Goal: Task Accomplishment & Management: Complete application form

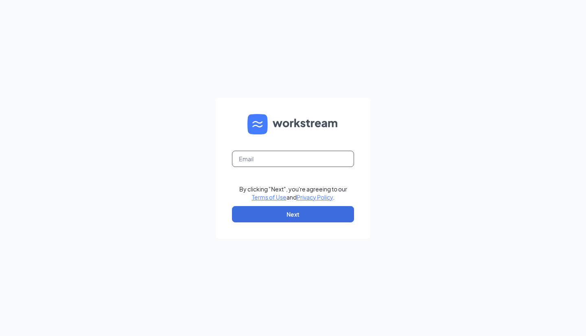
click at [265, 157] on input "text" at bounding box center [293, 159] width 122 height 16
type input "center1409@waxcenter.com"
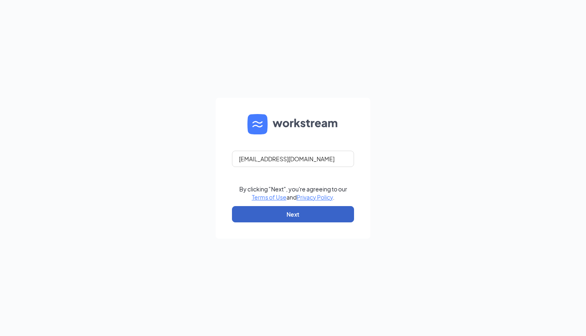
click at [291, 213] on button "Next" at bounding box center [293, 214] width 122 height 16
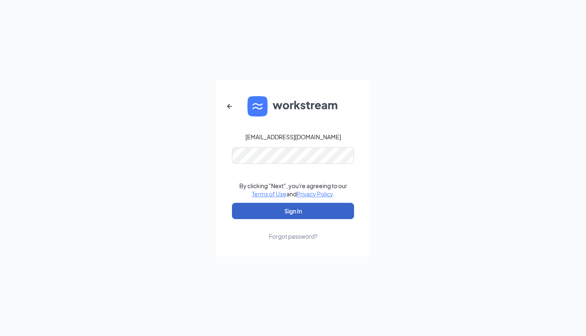
click at [284, 207] on button "Sign In" at bounding box center [293, 211] width 122 height 16
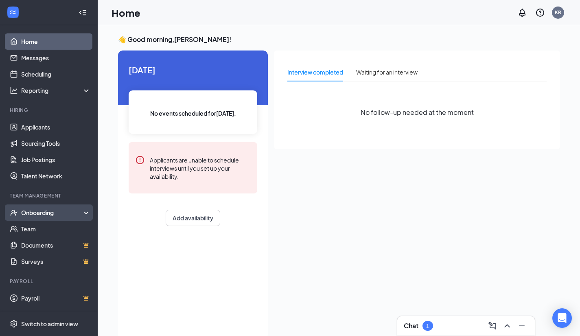
click at [40, 209] on div "Onboarding" at bounding box center [52, 212] width 63 height 8
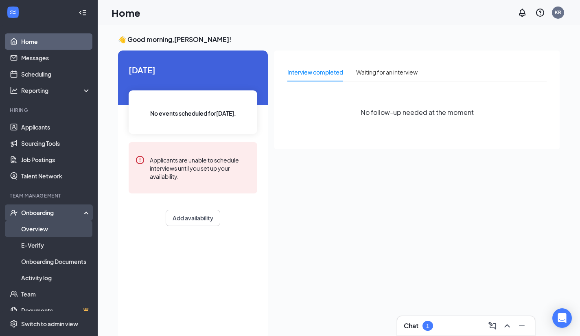
click at [46, 232] on link "Overview" at bounding box center [56, 228] width 70 height 16
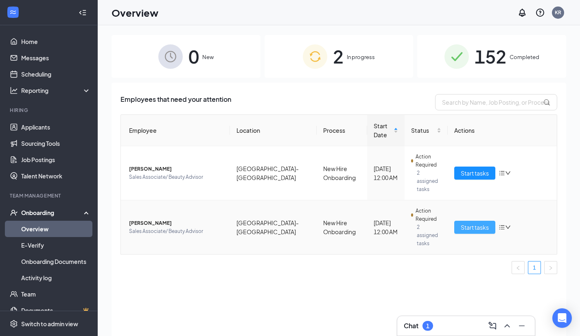
click at [475, 223] on span "Start tasks" at bounding box center [474, 227] width 28 height 9
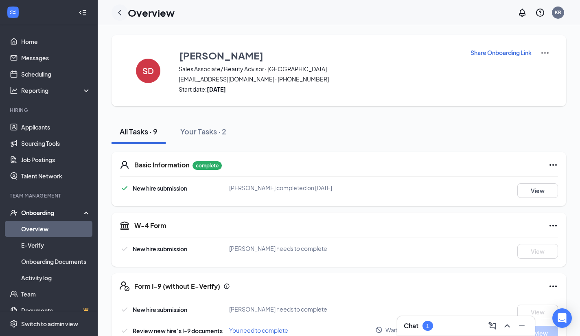
click at [117, 10] on icon "ChevronLeft" at bounding box center [120, 13] width 10 height 10
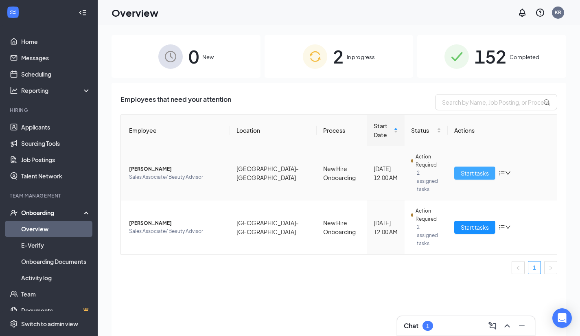
click at [462, 168] on span "Start tasks" at bounding box center [474, 172] width 28 height 9
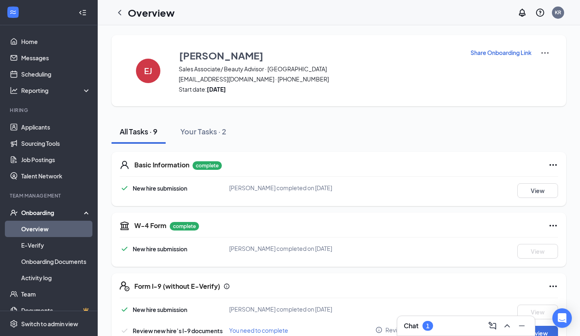
click at [63, 227] on link "Overview" at bounding box center [56, 228] width 70 height 16
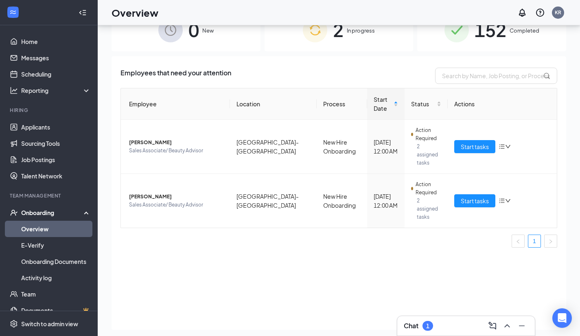
scroll to position [37, 0]
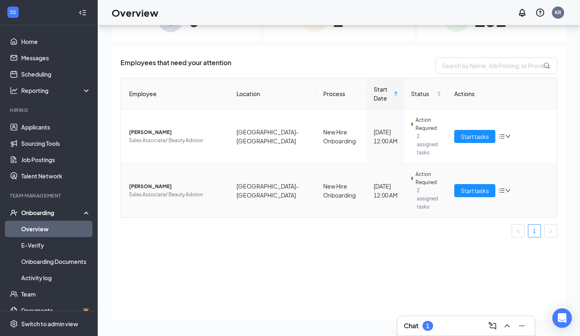
click at [508, 188] on icon "down" at bounding box center [508, 191] width 6 height 6
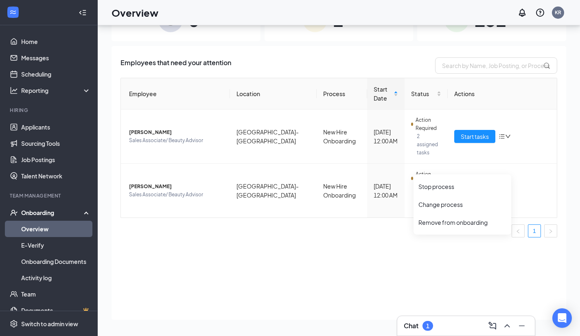
click at [166, 224] on ul "1" at bounding box center [338, 230] width 436 height 13
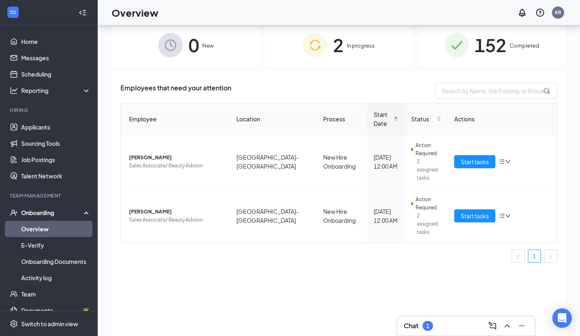
scroll to position [0, 0]
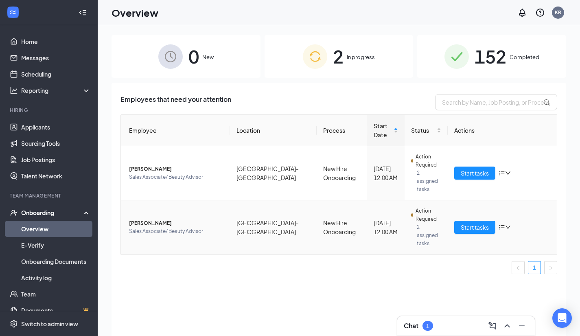
click at [155, 219] on span "[PERSON_NAME]" at bounding box center [176, 223] width 94 height 8
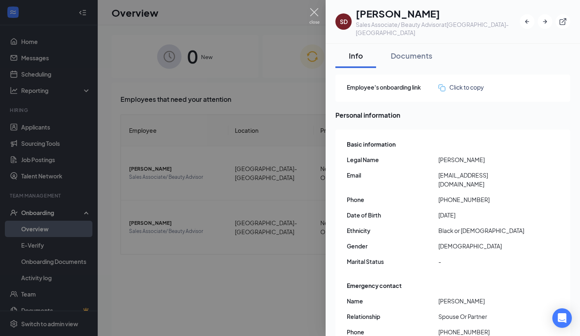
click at [313, 16] on img at bounding box center [314, 16] width 10 height 16
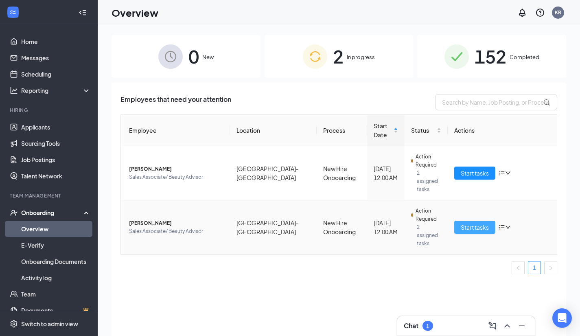
click at [464, 223] on span "Start tasks" at bounding box center [474, 227] width 28 height 9
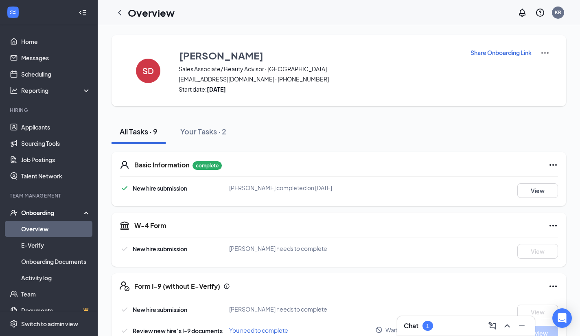
click at [495, 49] on p "Share Onboarding Link" at bounding box center [500, 52] width 61 height 8
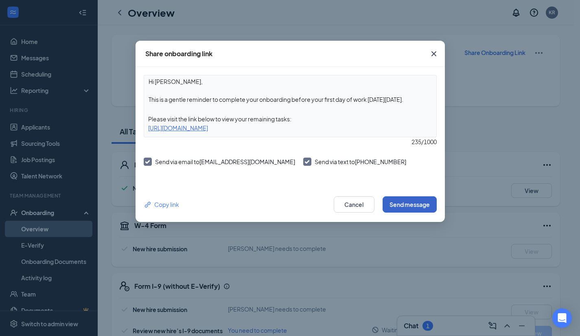
click at [424, 203] on button "Send message" at bounding box center [409, 204] width 54 height 16
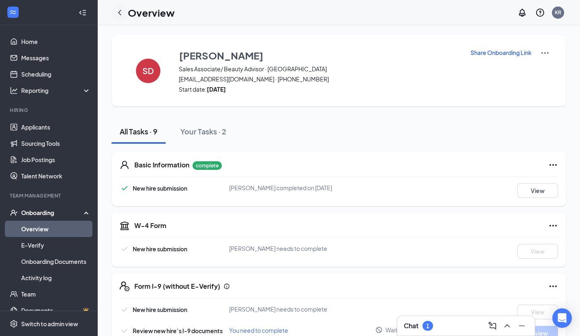
click at [119, 11] on icon "ChevronLeft" at bounding box center [119, 12] width 3 height 5
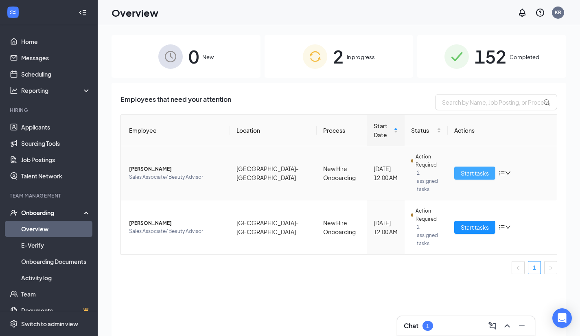
click at [468, 168] on span "Start tasks" at bounding box center [474, 172] width 28 height 9
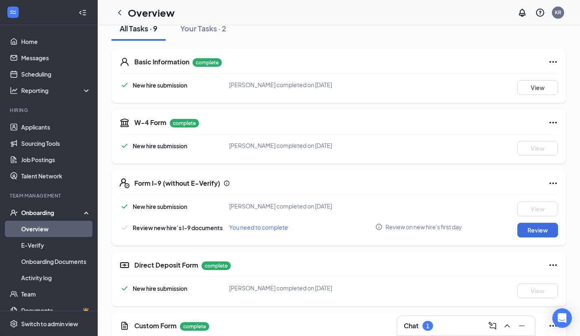
scroll to position [163, 0]
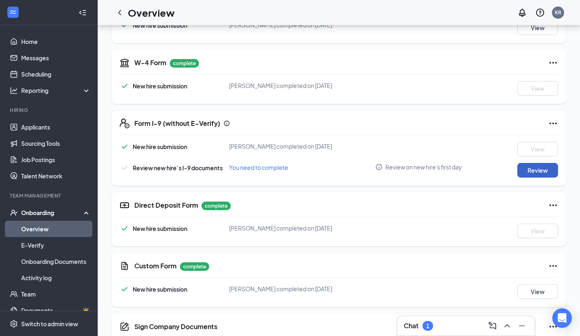
click at [532, 171] on button "Review" at bounding box center [537, 170] width 41 height 15
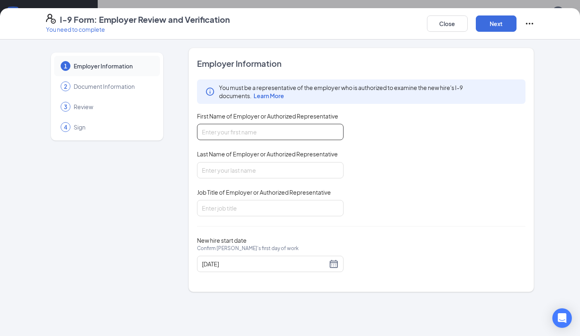
click at [244, 135] on input "First Name of Employer or Authorized Representative" at bounding box center [270, 132] width 146 height 16
type input "[PERSON_NAME]"
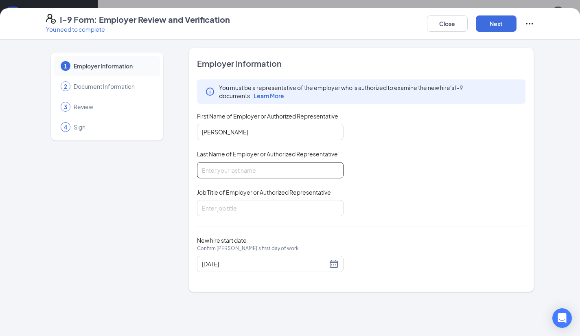
click at [231, 165] on input "Last Name of Employer or Authorized Representative" at bounding box center [270, 170] width 146 height 16
type input "[PERSON_NAME]"
click at [220, 204] on input "Job Title of Employer or Authorized Representative" at bounding box center [270, 208] width 146 height 16
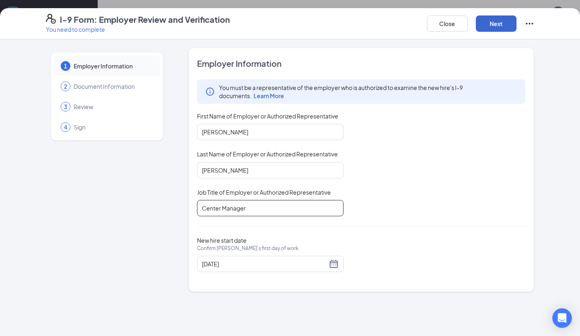
type input "Center Manager"
click at [490, 24] on button "Next" at bounding box center [496, 23] width 41 height 16
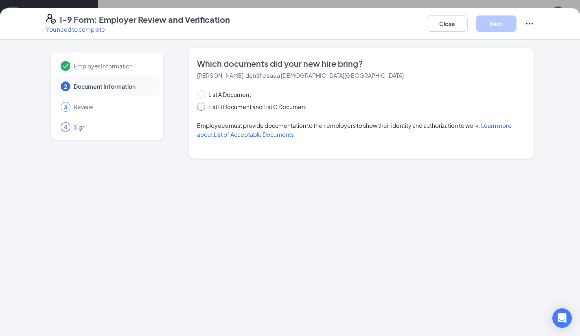
click at [199, 108] on span at bounding box center [201, 107] width 8 height 8
click at [199, 108] on input "List B Document and List C Document" at bounding box center [200, 106] width 6 height 6
radio input "true"
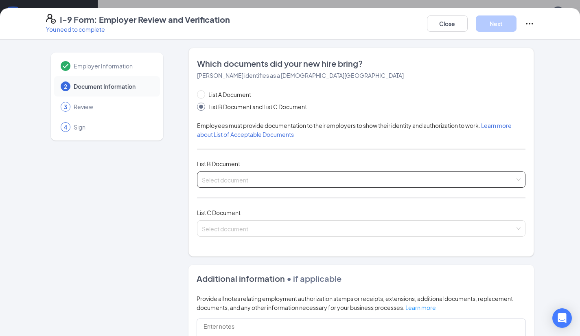
click at [257, 181] on input "search" at bounding box center [358, 178] width 313 height 12
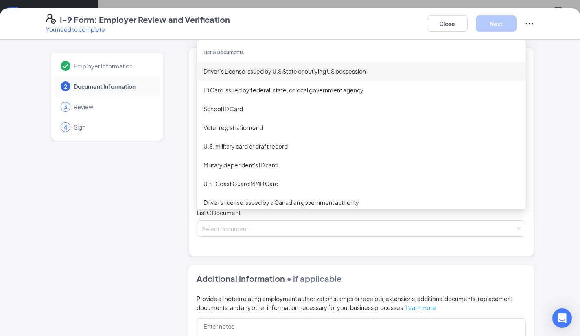
click at [261, 72] on div "Driver’s License issued by U.S State or outlying US possession" at bounding box center [361, 71] width 316 height 9
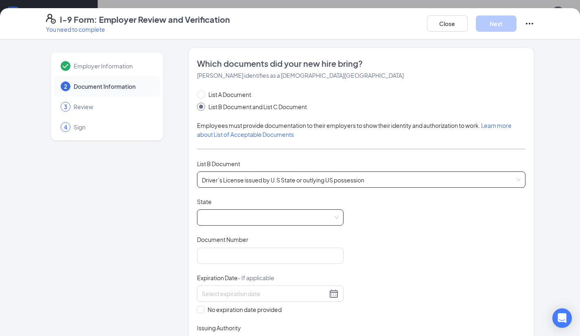
click at [270, 213] on span at bounding box center [270, 216] width 137 height 15
click at [249, 214] on span at bounding box center [270, 216] width 137 height 15
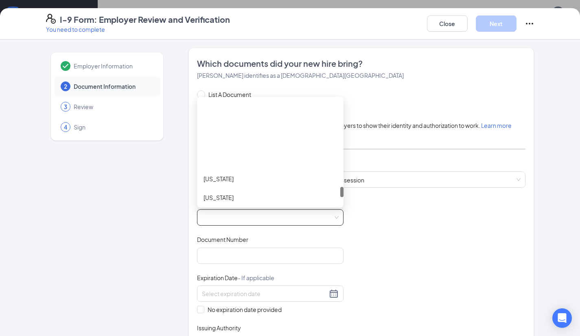
scroll to position [854, 0]
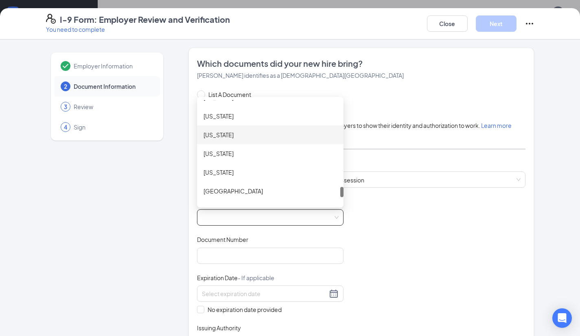
click at [254, 131] on div "[US_STATE]" at bounding box center [269, 134] width 133 height 9
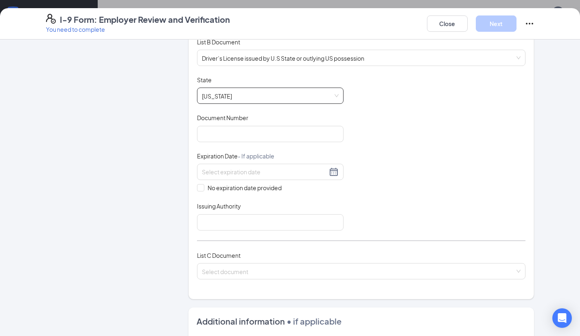
scroll to position [122, 0]
click at [242, 129] on input "Document Number" at bounding box center [270, 133] width 146 height 16
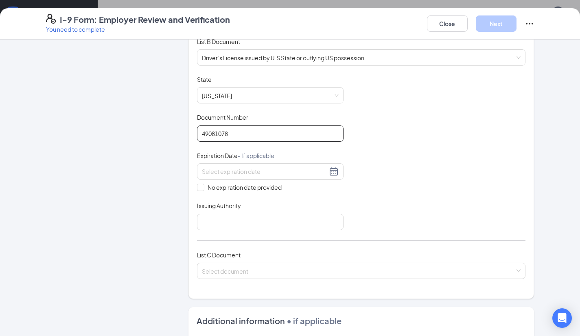
type input "49081078"
click at [333, 172] on div at bounding box center [270, 171] width 137 height 10
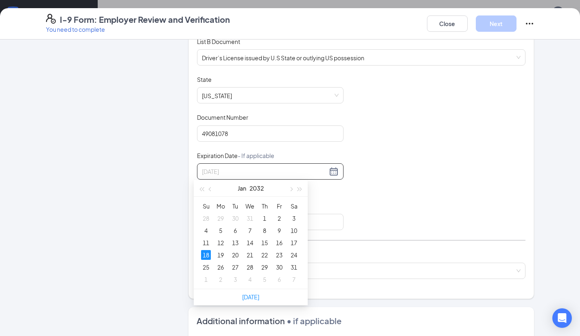
click at [205, 251] on div "18" at bounding box center [206, 255] width 10 height 10
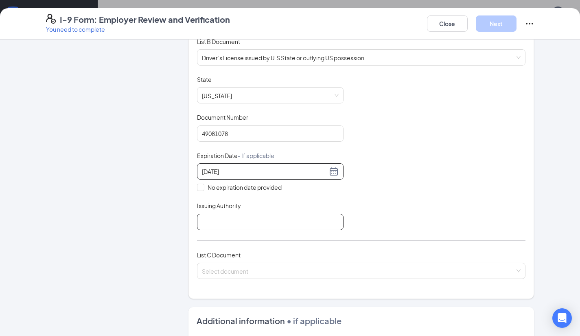
type input "[DATE]"
click at [238, 224] on input "Issuing Authority" at bounding box center [270, 222] width 146 height 16
type input "[US_STATE]"
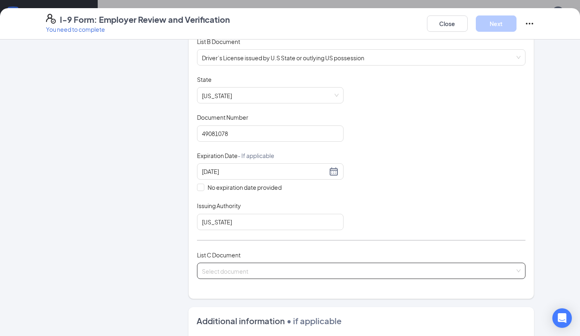
click at [249, 267] on input "search" at bounding box center [358, 269] width 313 height 12
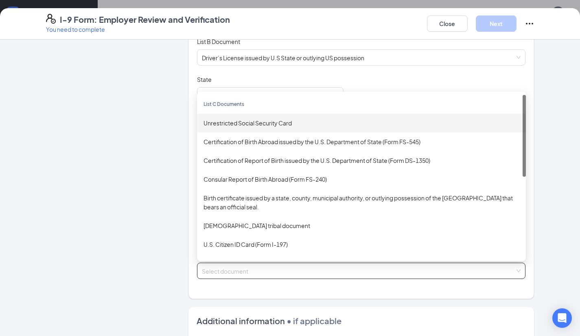
click at [292, 119] on div "Unrestricted Social Security Card" at bounding box center [361, 122] width 316 height 9
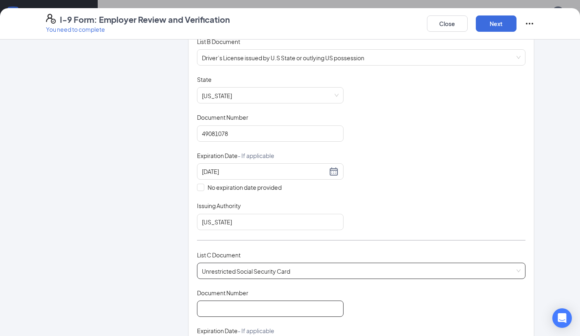
scroll to position [285, 0]
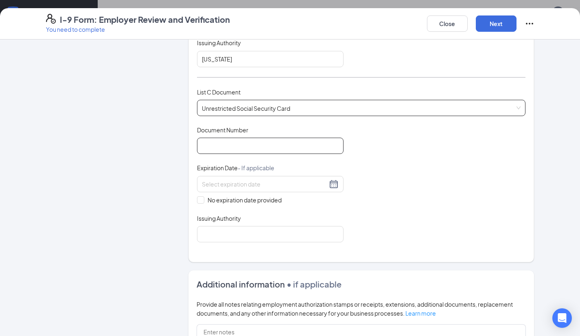
click at [261, 148] on input "Document Number" at bounding box center [270, 145] width 146 height 16
type input "627960512"
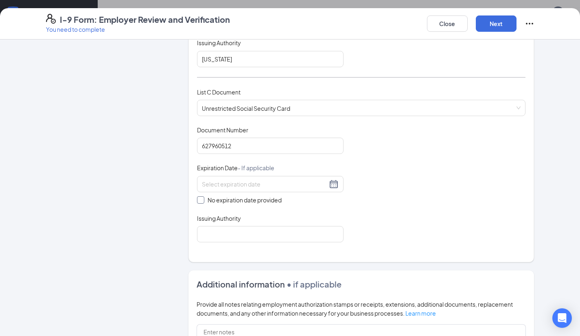
click at [197, 197] on input "No expiration date provided" at bounding box center [200, 199] width 6 height 6
checkbox input "true"
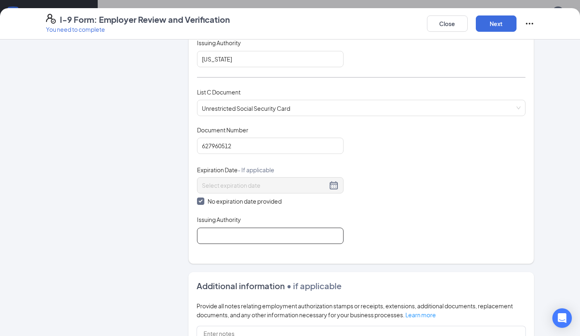
click at [292, 231] on input "Issuing Authority" at bounding box center [270, 235] width 146 height 16
type input "[GEOGRAPHIC_DATA]"
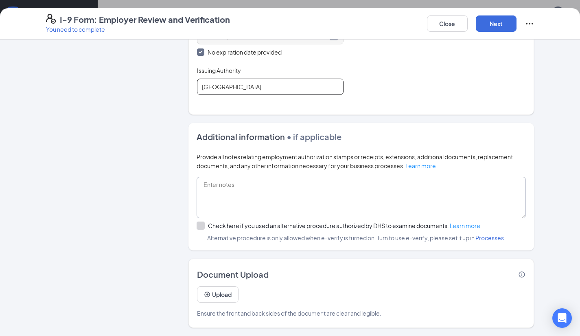
scroll to position [259, 0]
click at [221, 296] on button "Upload" at bounding box center [217, 294] width 41 height 16
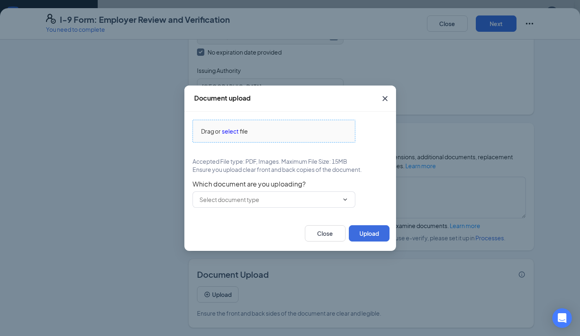
click at [230, 132] on span "select" at bounding box center [230, 131] width 17 height 9
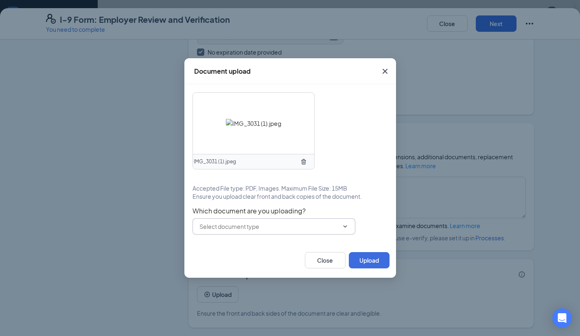
click at [269, 223] on input "text" at bounding box center [268, 226] width 139 height 9
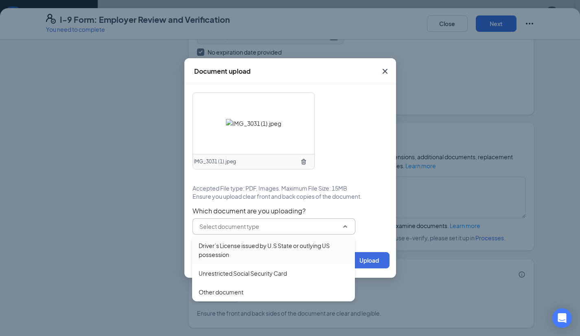
click at [259, 249] on div "Driver’s License issued by U.S State or outlying US possession" at bounding box center [274, 250] width 150 height 18
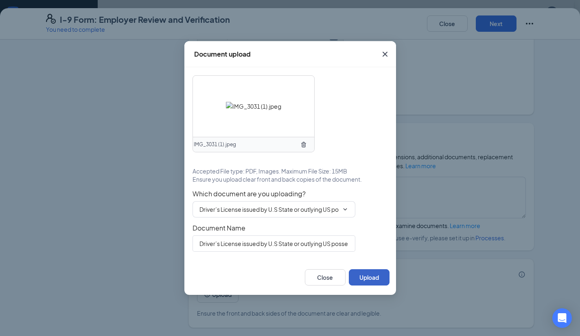
click at [379, 277] on button "Upload" at bounding box center [369, 277] width 41 height 16
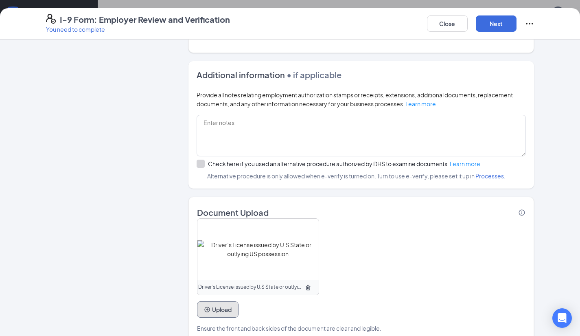
scroll to position [511, 0]
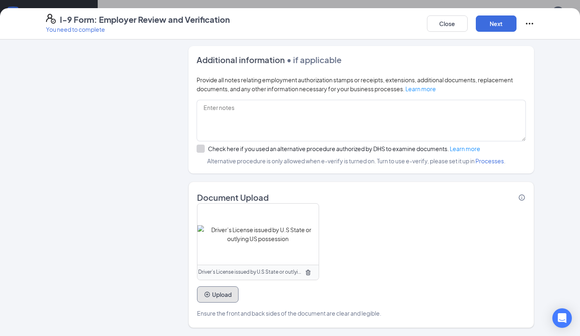
click at [225, 299] on button "Upload" at bounding box center [217, 294] width 41 height 16
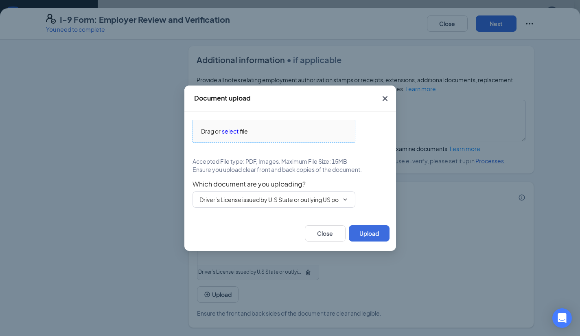
click at [228, 129] on span "select" at bounding box center [230, 131] width 17 height 9
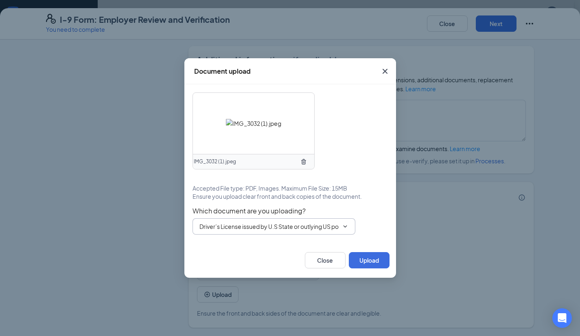
click at [325, 225] on input "Driver’s License issued by U.S State or outlying US possession" at bounding box center [268, 226] width 139 height 9
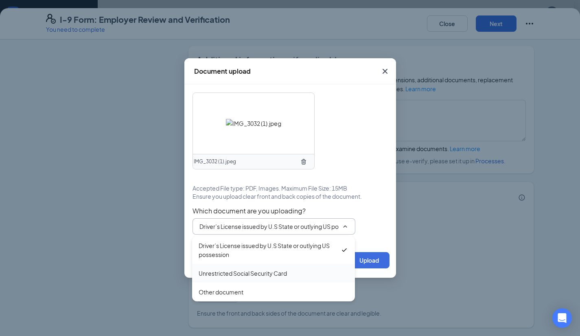
click at [275, 271] on div "Unrestricted Social Security Card" at bounding box center [243, 272] width 88 height 9
type input "Unrestricted Social Security Card"
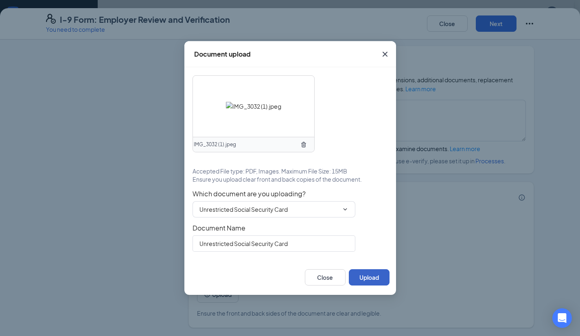
click at [370, 273] on button "Upload" at bounding box center [369, 277] width 41 height 16
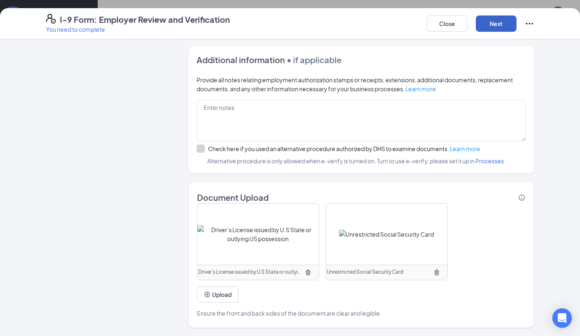
click at [497, 22] on button "Next" at bounding box center [496, 23] width 41 height 16
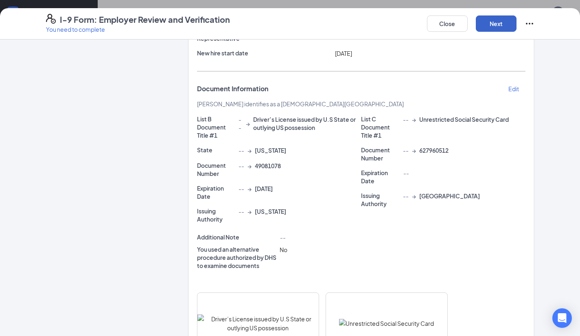
scroll to position [225, 0]
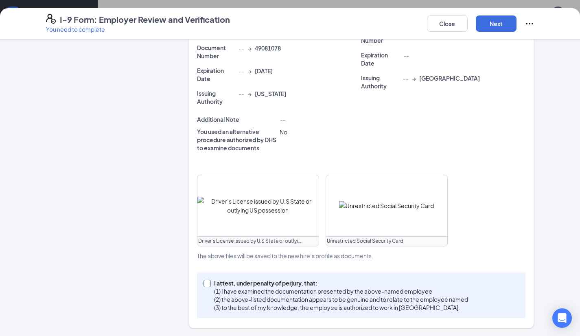
click at [203, 279] on input "I attest, under penalty of [PERSON_NAME], that: (1) I have examined the documen…" at bounding box center [206, 282] width 6 height 6
checkbox input "true"
click at [482, 28] on button "Next" at bounding box center [496, 23] width 41 height 16
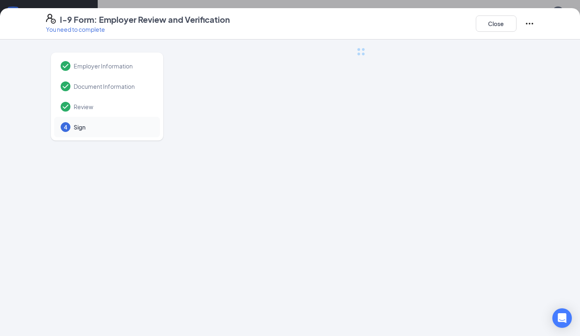
scroll to position [0, 0]
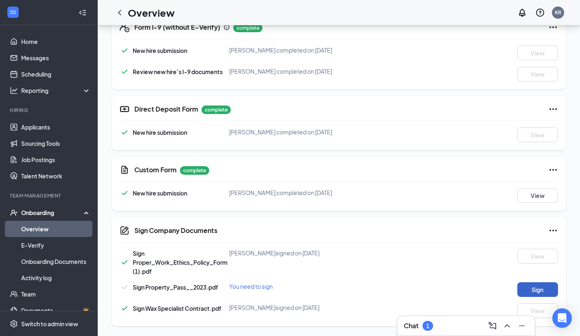
click at [533, 288] on button "Sign" at bounding box center [537, 289] width 41 height 15
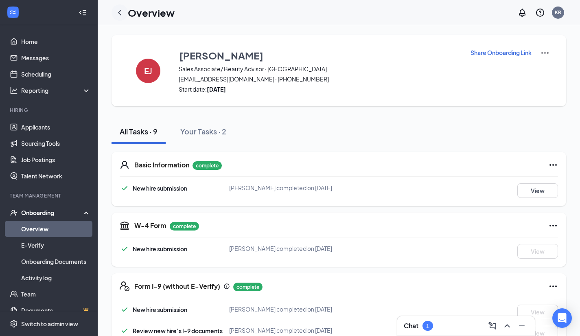
click at [121, 11] on icon "ChevronLeft" at bounding box center [120, 13] width 10 height 10
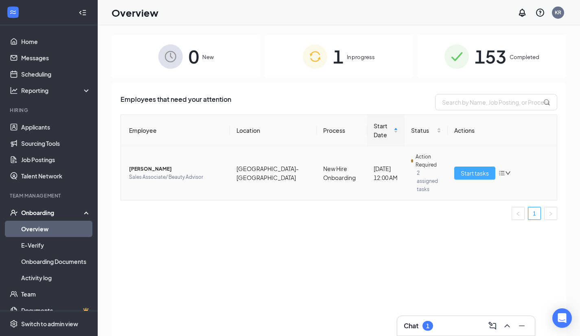
click at [482, 168] on span "Start tasks" at bounding box center [474, 172] width 28 height 9
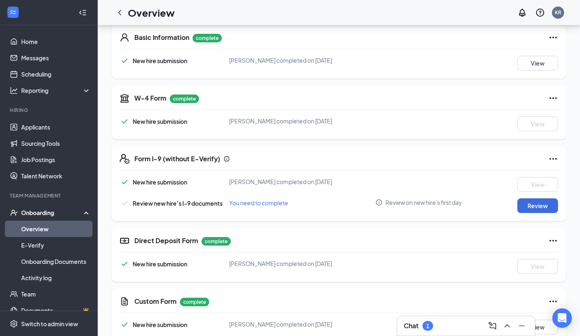
scroll to position [203, 0]
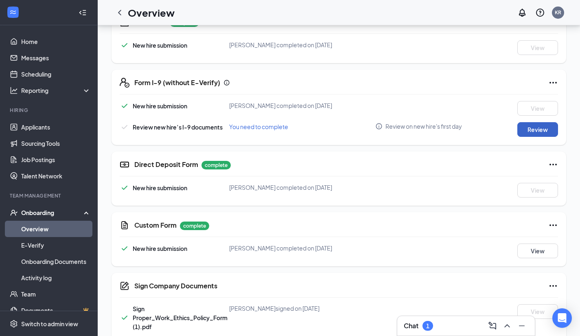
click at [530, 130] on button "Review" at bounding box center [537, 129] width 41 height 15
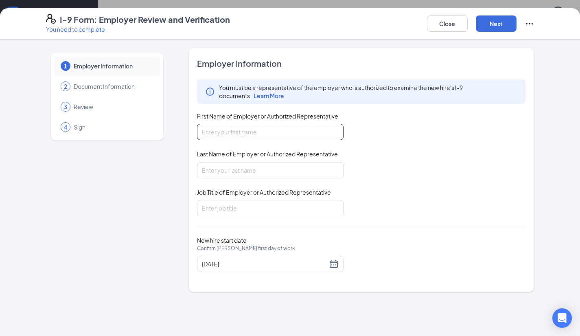
click at [260, 137] on input "First Name of Employer or Authorized Representative" at bounding box center [270, 132] width 146 height 16
type input "[PERSON_NAME]"
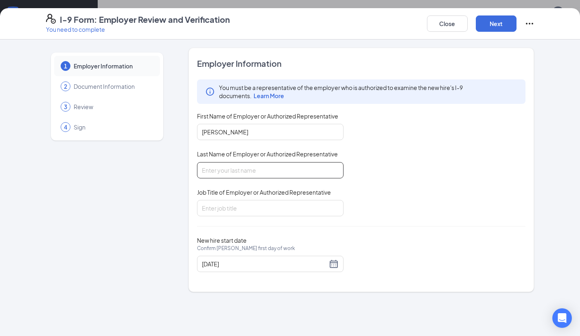
click at [311, 169] on input "Last Name of Employer or Authorized Representative" at bounding box center [270, 170] width 146 height 16
type input "[PERSON_NAME]"
click at [294, 208] on input "Job Title of Employer or Authorized Representative" at bounding box center [270, 208] width 146 height 16
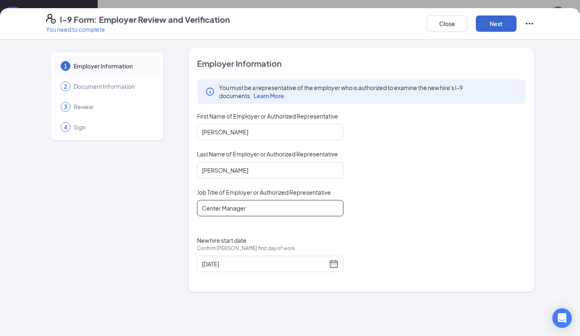
type input "Center Manager"
click at [509, 25] on button "Next" at bounding box center [496, 23] width 41 height 16
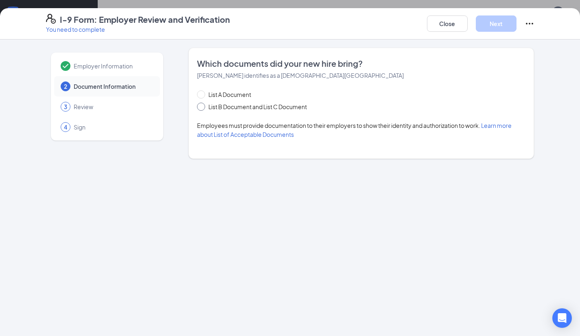
click at [205, 103] on span "List B Document and List C Document" at bounding box center [257, 106] width 105 height 9
click at [203, 103] on input "List B Document and List C Document" at bounding box center [200, 106] width 6 height 6
radio input "true"
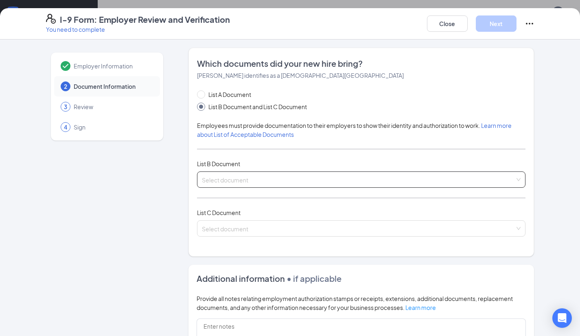
click at [232, 182] on div "Select document List B Documents Driver’s License issued by U.S State or outlyi…" at bounding box center [361, 179] width 329 height 16
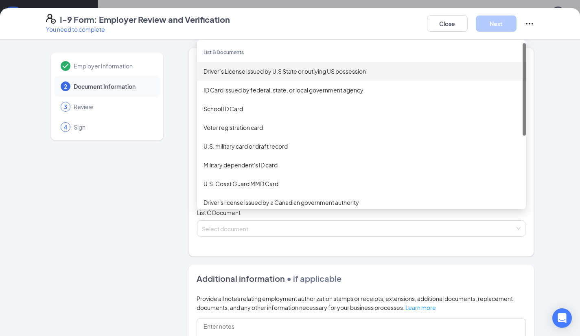
click at [251, 73] on div "Driver’s License issued by U.S State or outlying US possession" at bounding box center [361, 71] width 316 height 9
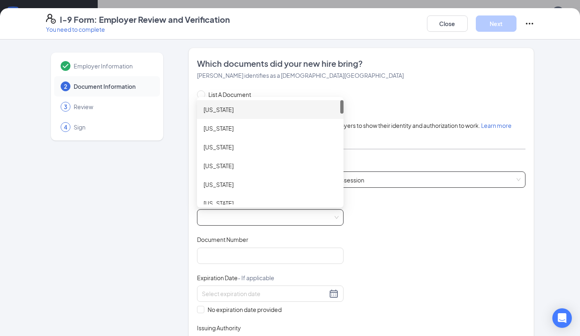
click at [232, 215] on span at bounding box center [270, 216] width 137 height 15
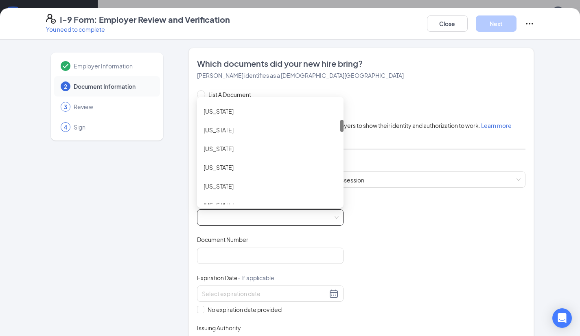
scroll to position [159, 0]
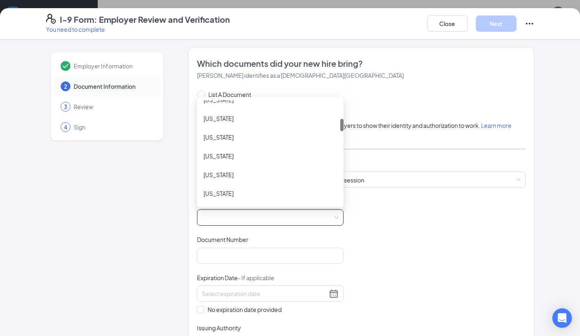
click at [244, 155] on div "[US_STATE]" at bounding box center [269, 155] width 133 height 9
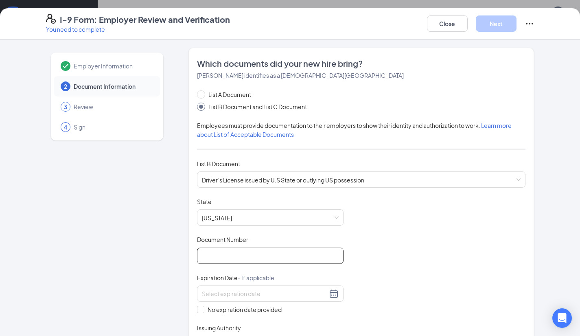
click at [241, 253] on input "Document Number" at bounding box center [270, 255] width 146 height 16
type input "071111104"
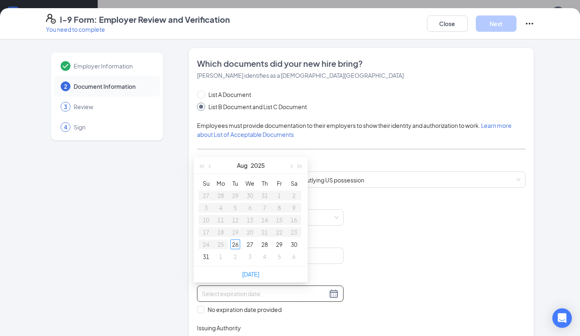
click at [236, 289] on input at bounding box center [264, 293] width 125 height 9
click at [279, 204] on div "12" at bounding box center [279, 208] width 10 height 10
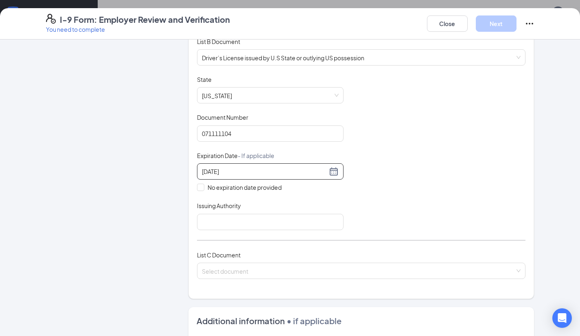
scroll to position [126, 0]
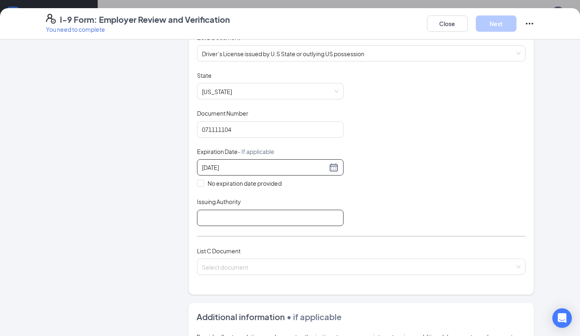
type input "[DATE]"
click at [220, 213] on input "Issuing Authority" at bounding box center [270, 217] width 146 height 16
type input "g"
click at [237, 270] on span at bounding box center [358, 266] width 313 height 15
type input "[US_STATE]"
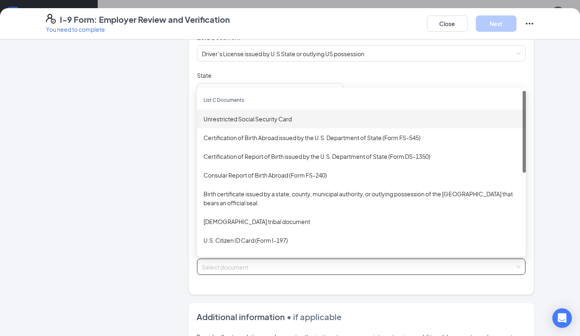
click at [271, 121] on div "Unrestricted Social Security Card" at bounding box center [361, 118] width 316 height 9
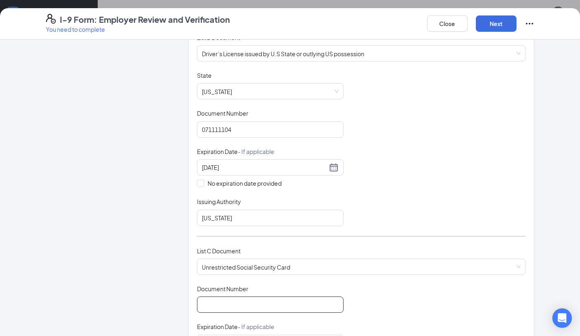
click at [234, 297] on input "Document Number" at bounding box center [270, 304] width 146 height 16
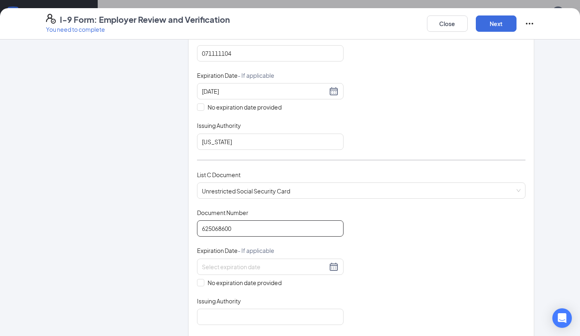
scroll to position [205, 0]
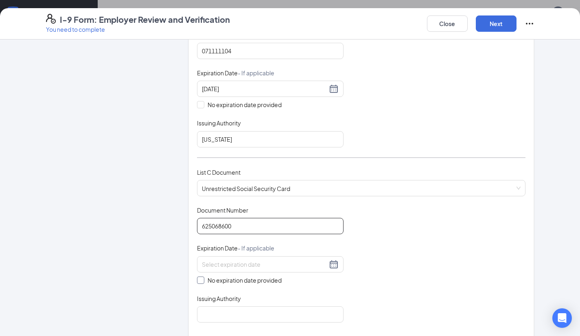
type input "625068600"
click at [199, 281] on label "No expiration date provided" at bounding box center [270, 279] width 146 height 9
click at [199, 281] on input "No expiration date provided" at bounding box center [200, 279] width 6 height 6
checkbox input "true"
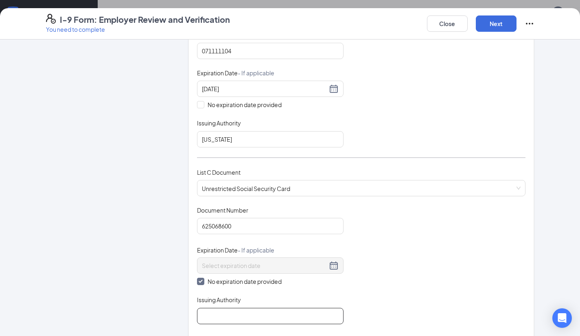
click at [215, 309] on input "Issuing Authority" at bounding box center [270, 316] width 146 height 16
type input "[GEOGRAPHIC_DATA]"
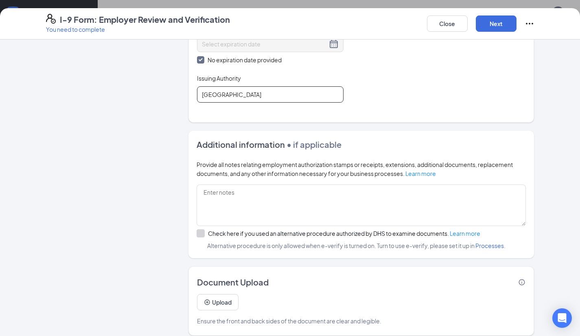
scroll to position [434, 0]
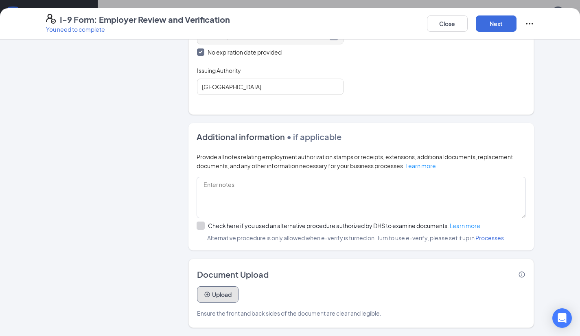
click at [214, 292] on button "Upload" at bounding box center [217, 294] width 41 height 16
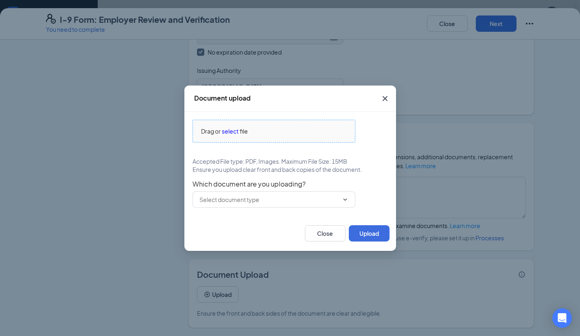
click at [233, 127] on span "select" at bounding box center [230, 131] width 17 height 9
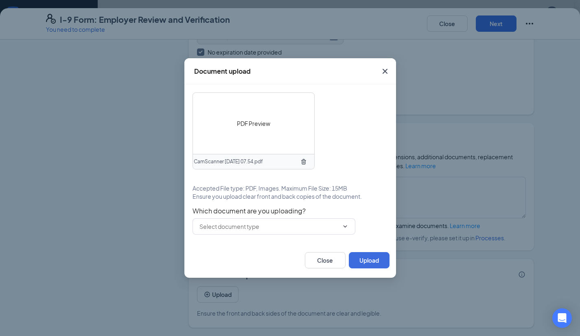
click at [260, 123] on span "PDF Preview" at bounding box center [253, 123] width 33 height 9
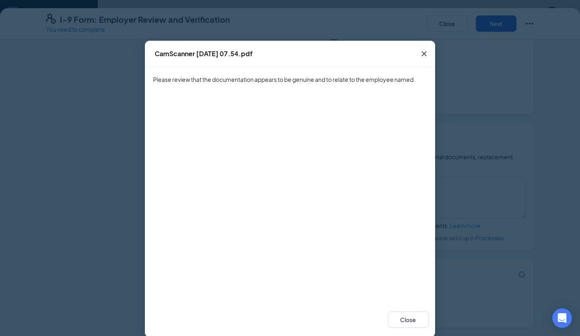
click at [420, 48] on span "Close" at bounding box center [424, 54] width 22 height 22
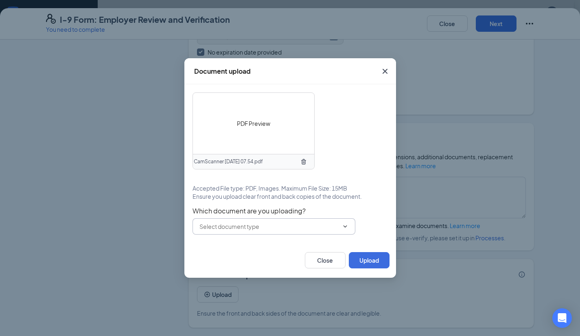
click at [281, 226] on input "text" at bounding box center [268, 226] width 139 height 9
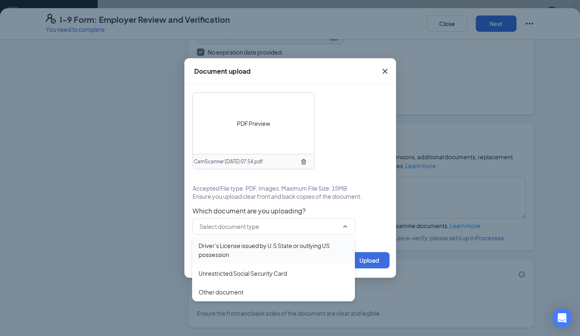
click at [279, 248] on div "Driver’s License issued by U.S State or outlying US possession" at bounding box center [274, 250] width 150 height 18
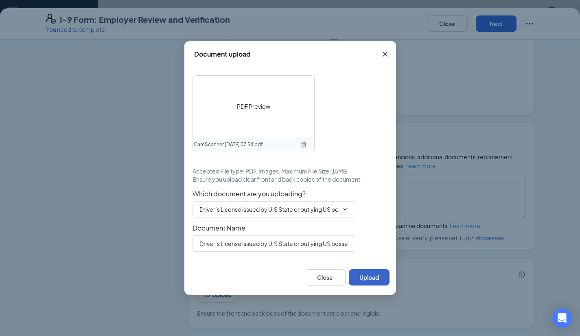
click at [365, 277] on button "Upload" at bounding box center [369, 277] width 41 height 16
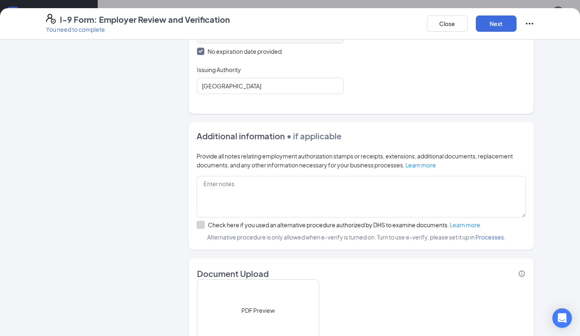
scroll to position [511, 0]
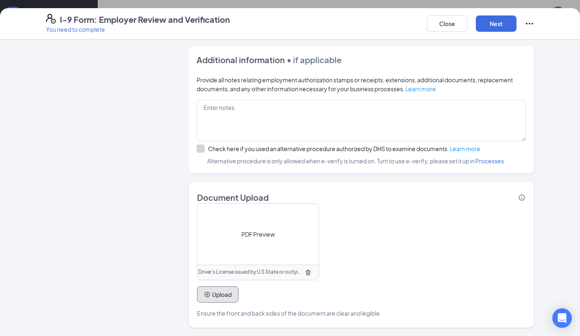
click at [216, 298] on button "Upload" at bounding box center [217, 294] width 41 height 16
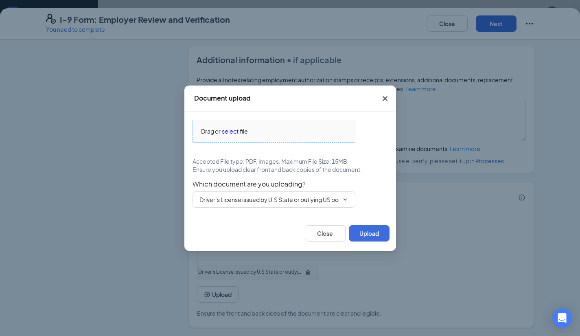
click at [227, 135] on span "Drag or select file" at bounding box center [274, 131] width 162 height 22
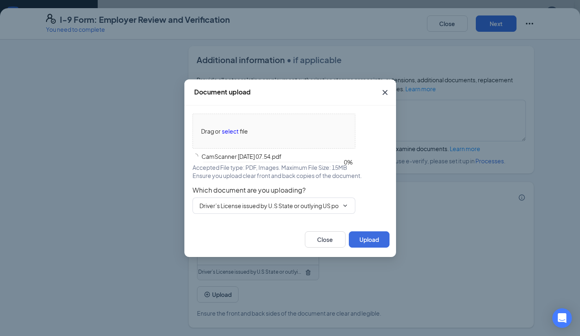
click at [305, 196] on div "Which document are you uploading? Driver’s License issued by [DEMOGRAPHIC_DATA]…" at bounding box center [289, 200] width 195 height 28
click at [304, 203] on input "Driver’s License issued by U.S State or outlying US possession" at bounding box center [268, 205] width 139 height 9
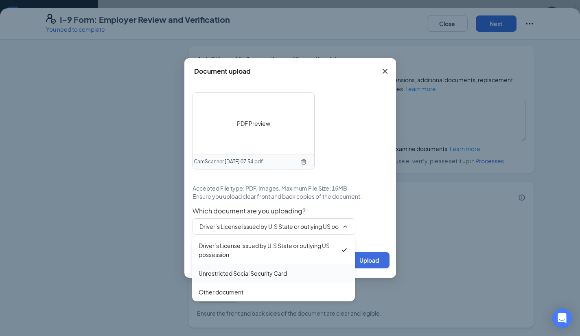
click at [260, 275] on div "Unrestricted Social Security Card" at bounding box center [243, 272] width 88 height 9
type input "Unrestricted Social Security Card"
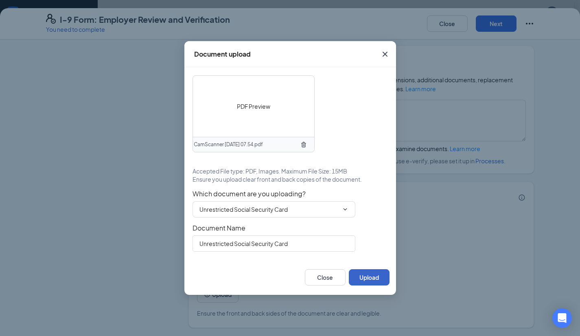
click at [369, 281] on button "Upload" at bounding box center [369, 277] width 41 height 16
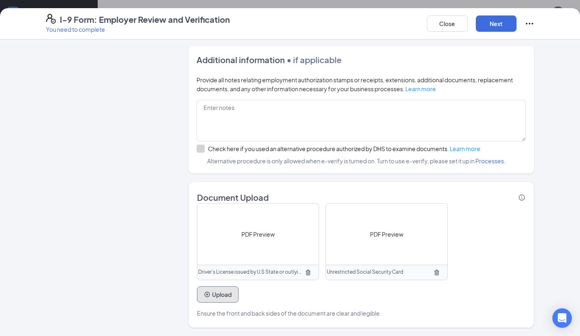
scroll to position [259, 0]
click at [499, 21] on button "Next" at bounding box center [496, 23] width 41 height 16
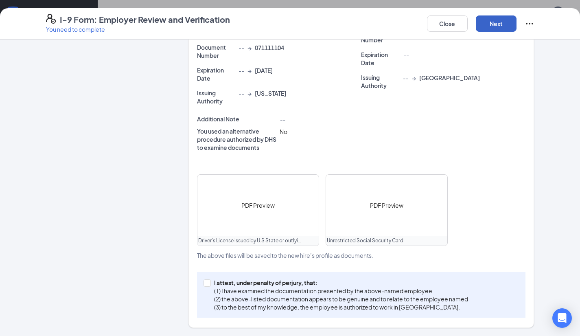
scroll to position [225, 0]
click at [204, 282] on input "I attest, under penalty of [PERSON_NAME], that: (1) I have examined the documen…" at bounding box center [206, 282] width 6 height 6
checkbox input "true"
click at [497, 22] on button "Next" at bounding box center [496, 23] width 41 height 16
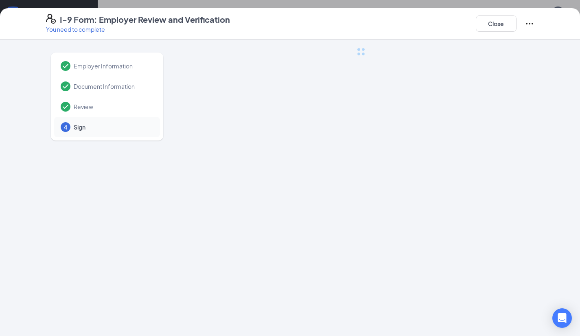
scroll to position [0, 0]
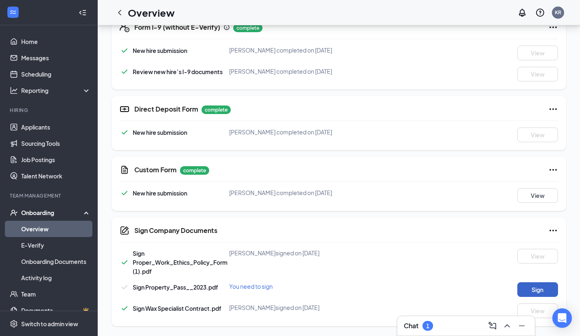
click at [525, 290] on button "Sign" at bounding box center [537, 289] width 41 height 15
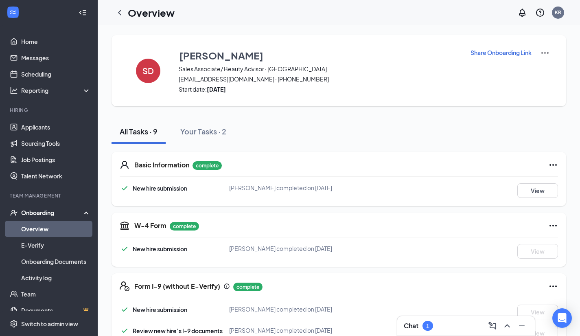
drag, startPoint x: 119, startPoint y: 14, endPoint x: 127, endPoint y: 13, distance: 8.1
click at [119, 14] on icon "ChevronLeft" at bounding box center [119, 12] width 3 height 5
